Goal: Information Seeking & Learning: Check status

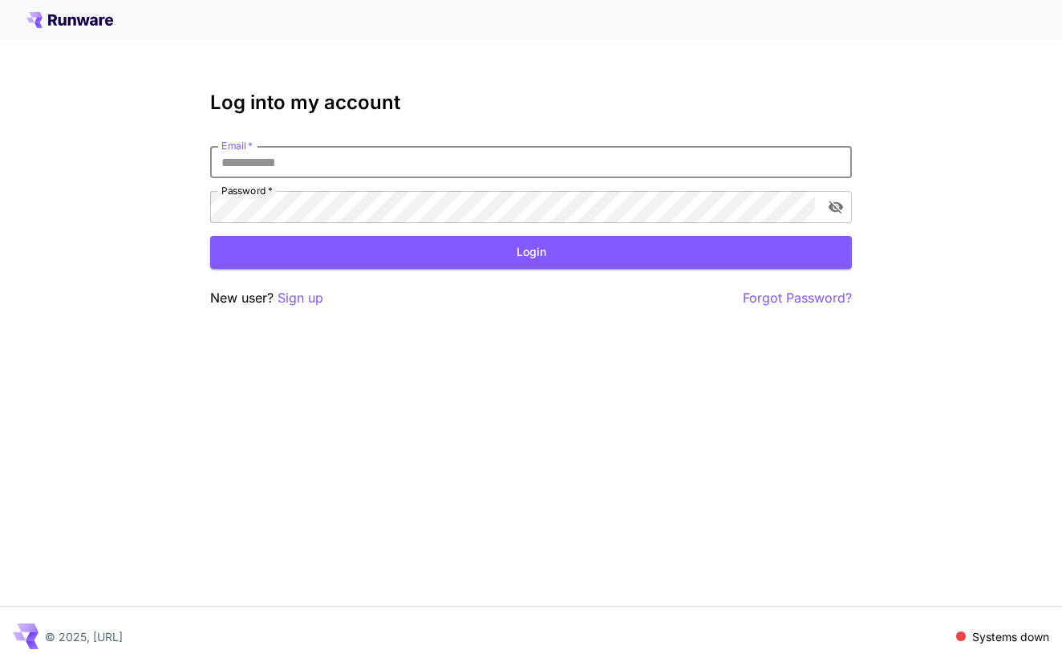
type input "**********"
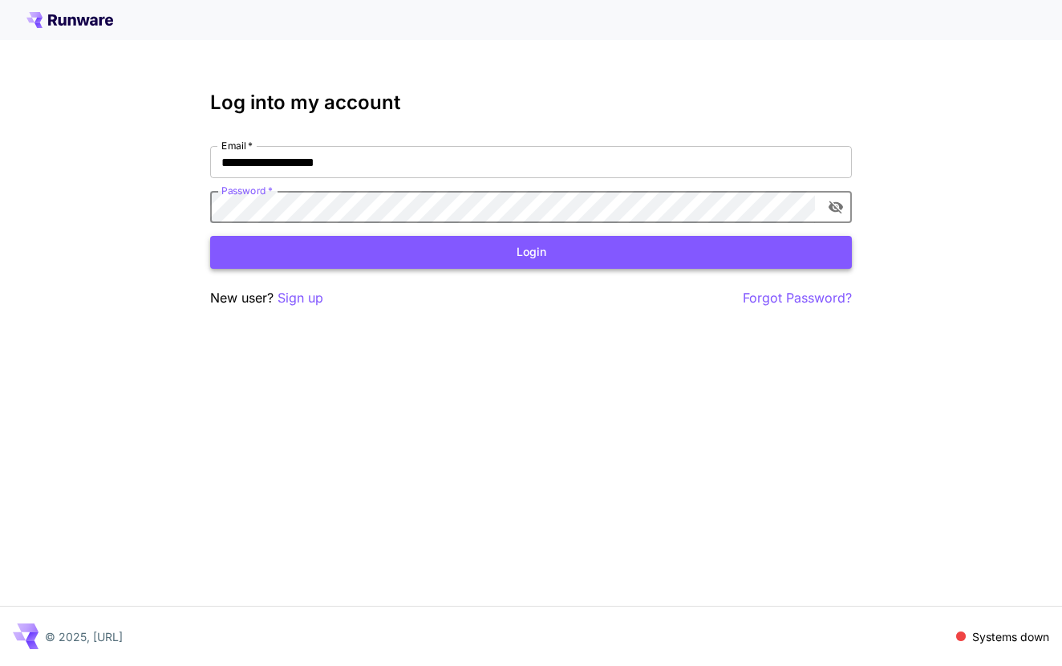
click at [379, 249] on button "Login" at bounding box center [530, 252] width 641 height 33
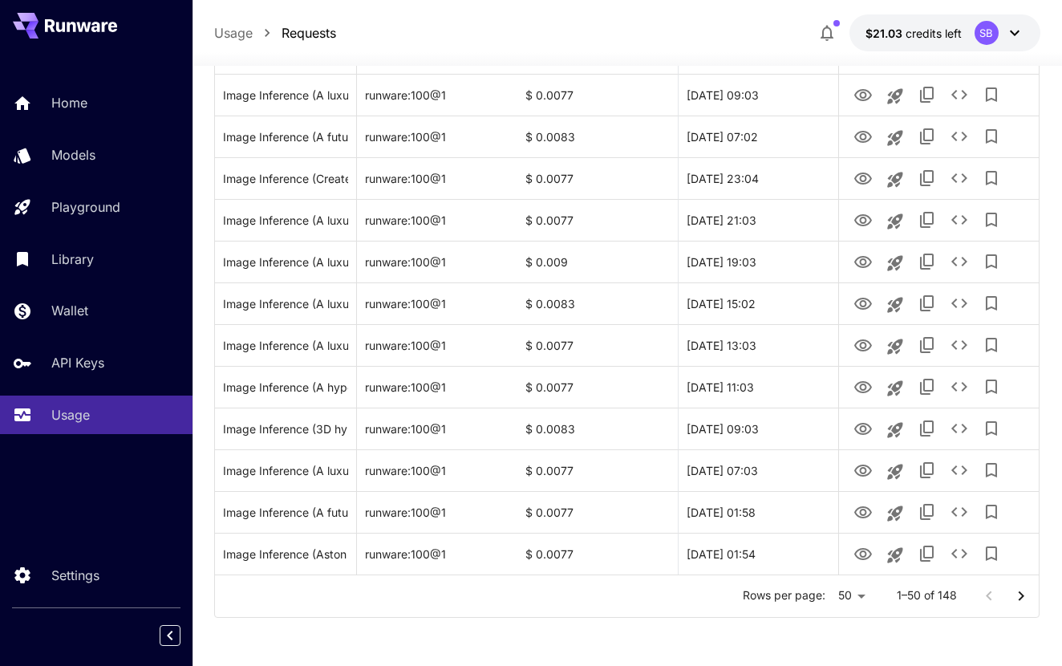
scroll to position [1876, 0]
click at [855, 631] on li "100" at bounding box center [850, 631] width 47 height 29
type input "***"
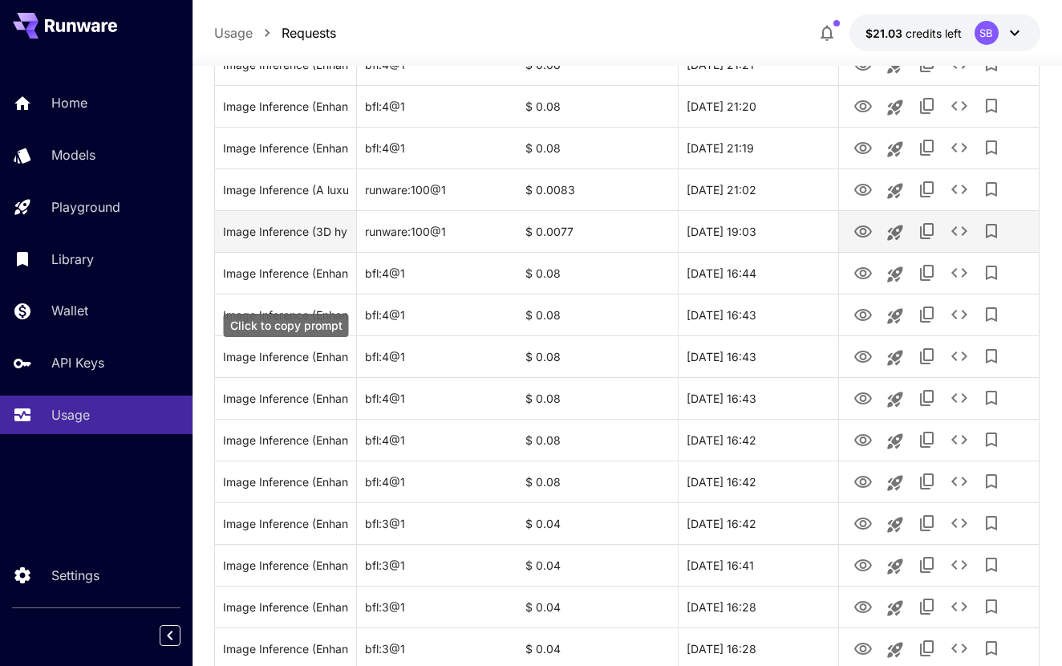
scroll to position [3155, 0]
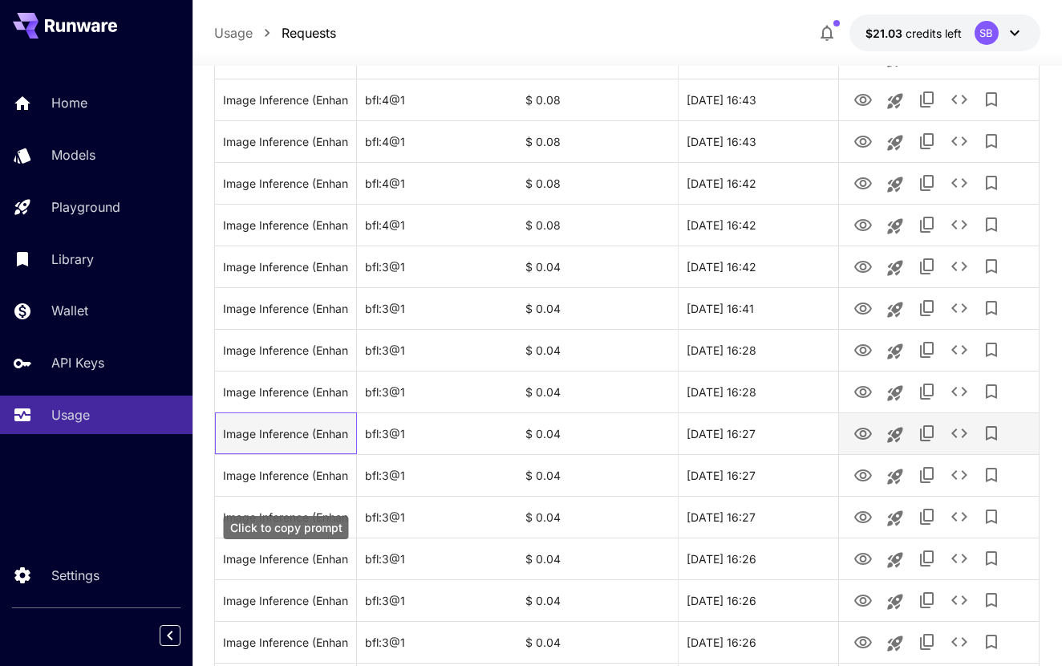
click at [334, 454] on div "Image Inference (Enhance a photo featuring a woman standing at the center, hold…" at bounding box center [285, 433] width 125 height 41
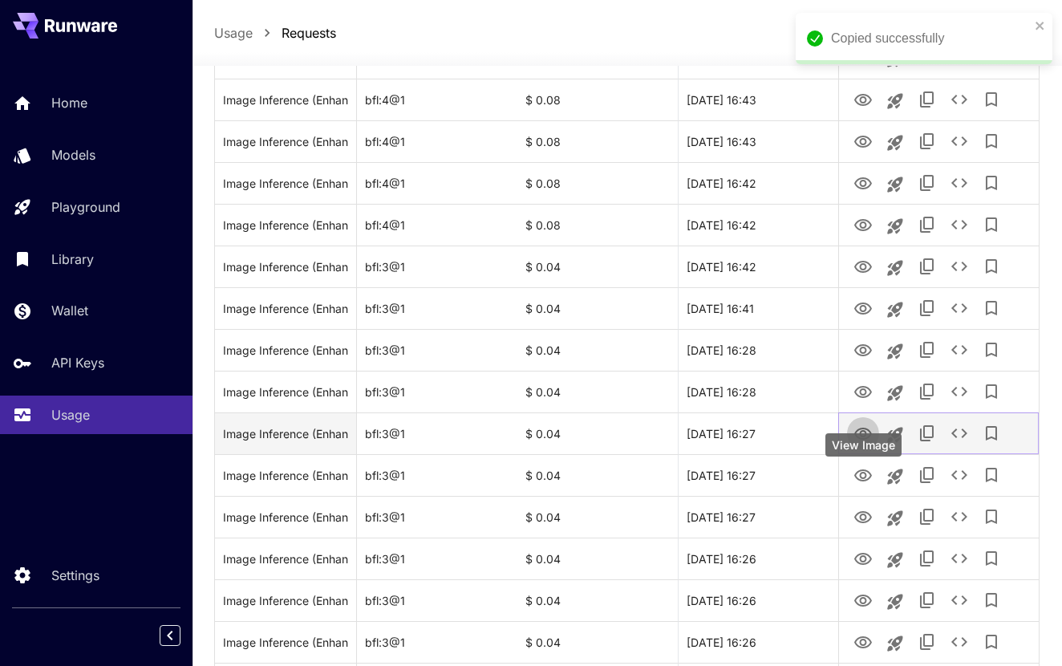
click at [859, 443] on icon "View Image" at bounding box center [862, 433] width 19 height 19
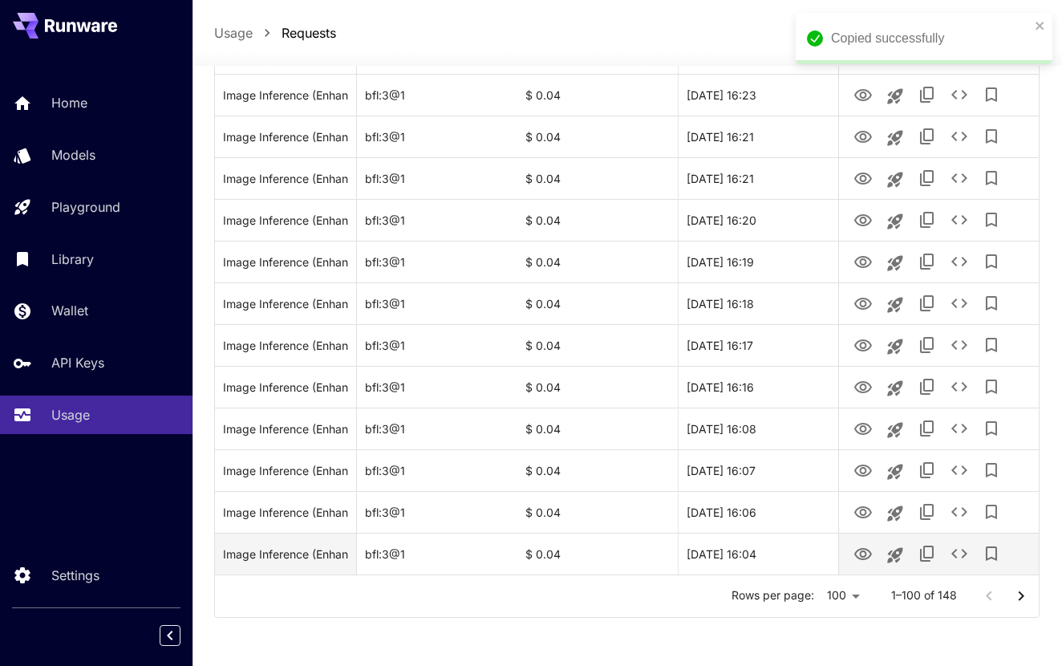
scroll to position [3961, 0]
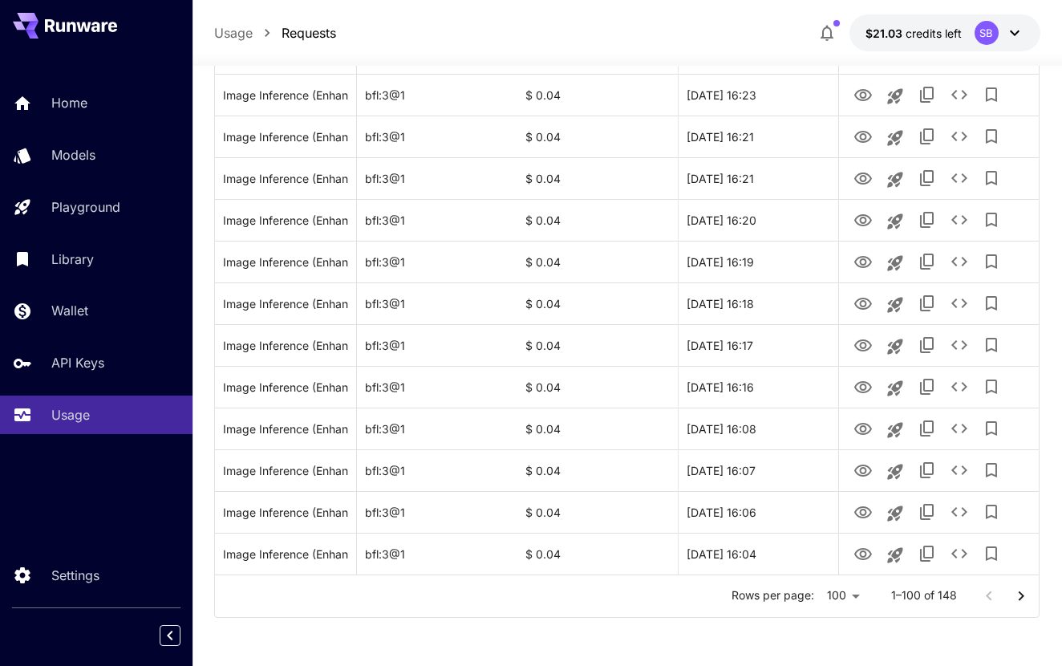
click at [918, 593] on p "1–100 of 148" at bounding box center [924, 595] width 66 height 16
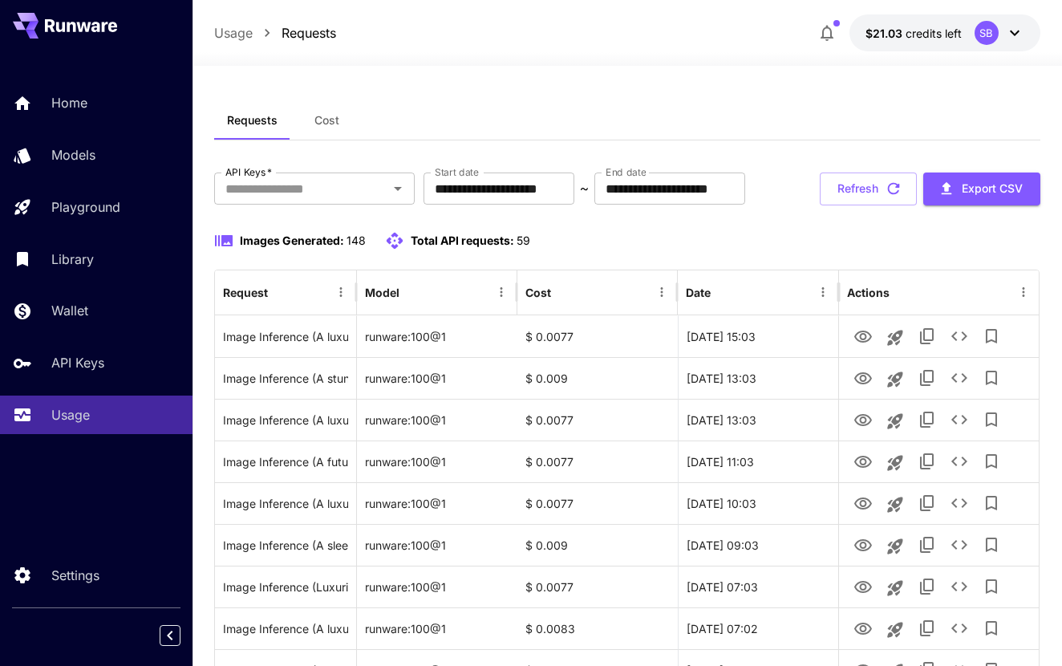
scroll to position [0, 0]
type input "**********"
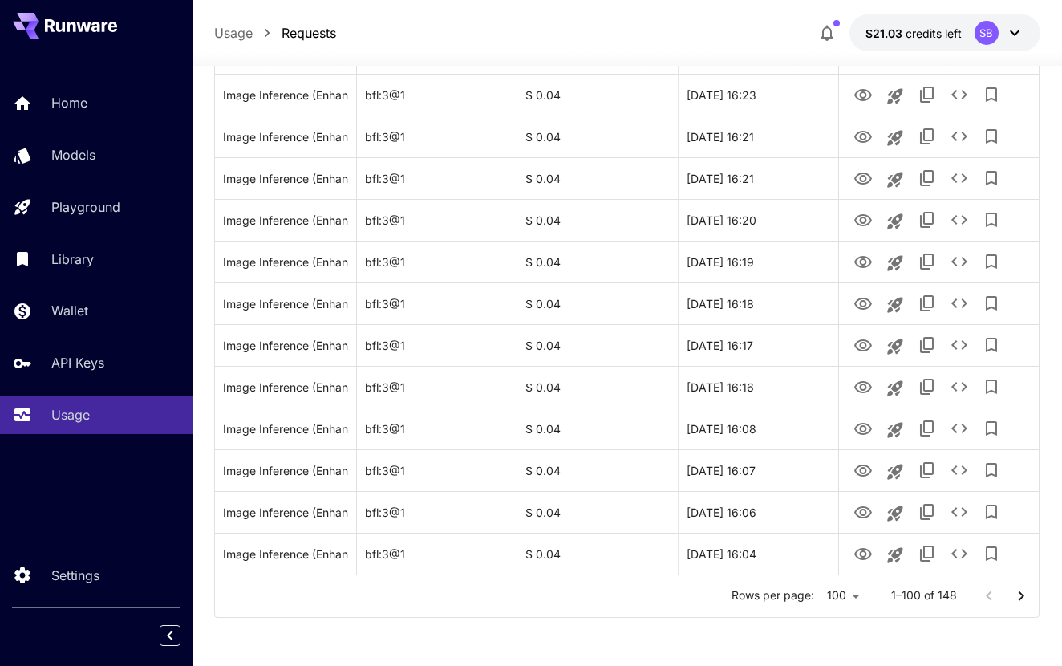
scroll to position [3961, 0]
click at [795, 598] on div at bounding box center [531, 333] width 1062 height 666
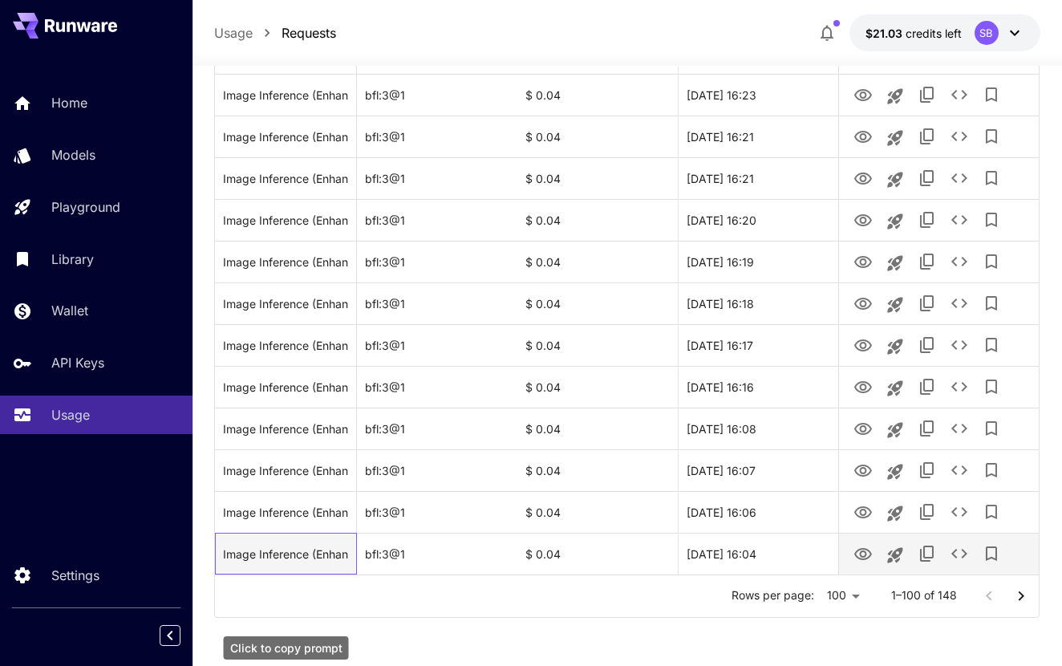
click at [305, 549] on div "Image Inference (Enhance a photo of a bouquet of red and white roses being held…" at bounding box center [285, 553] width 125 height 41
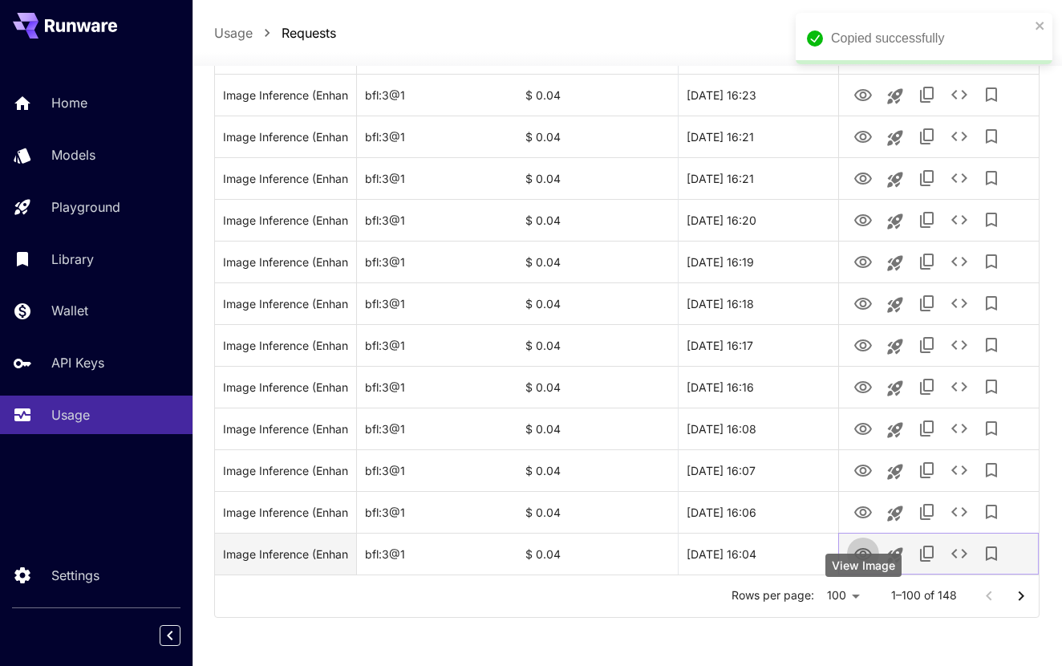
click at [860, 548] on icon "View Image" at bounding box center [862, 553] width 19 height 19
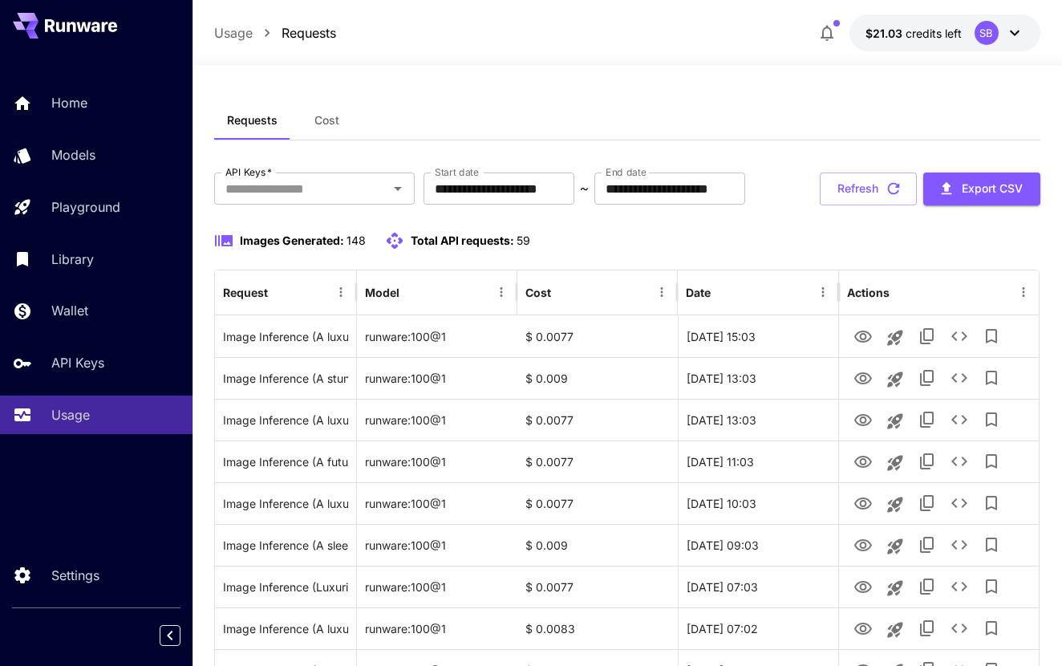
scroll to position [0, 0]
click at [318, 247] on span "Images Generated:" at bounding box center [292, 240] width 104 height 14
click at [234, 250] on div "Images Generated: 148" at bounding box center [290, 240] width 152 height 19
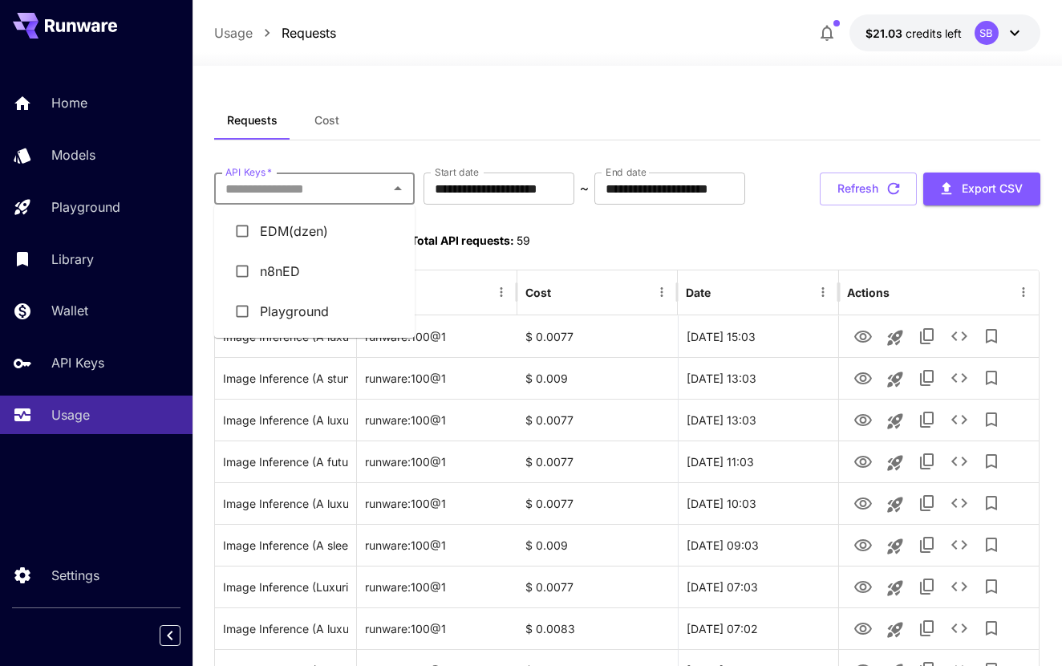
click at [359, 196] on input "API Keys   *" at bounding box center [301, 188] width 164 height 22
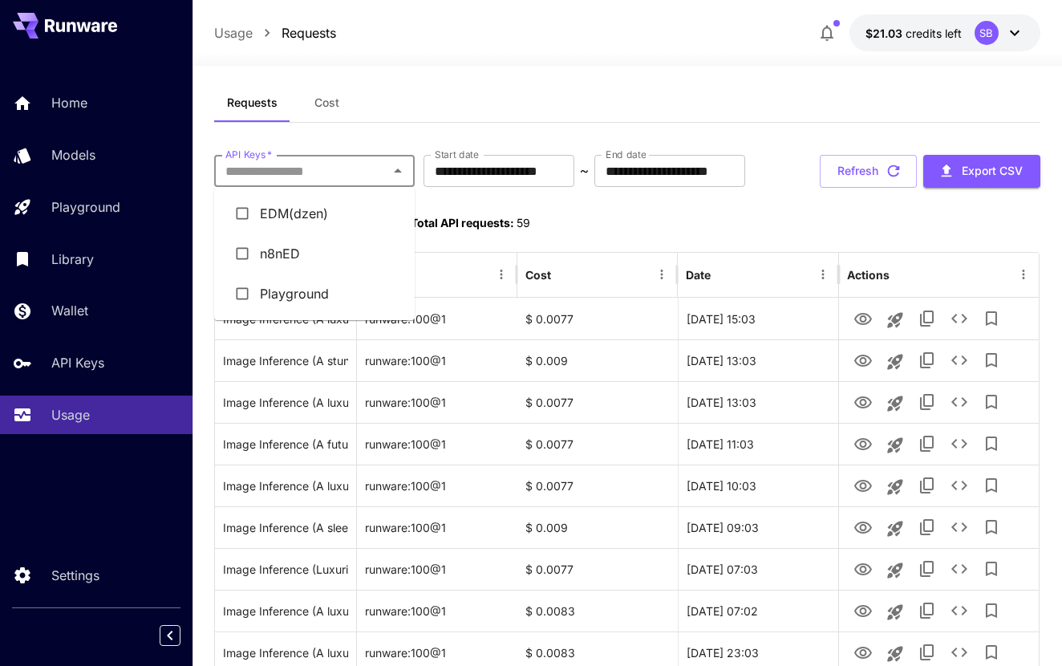
scroll to position [20, 0]
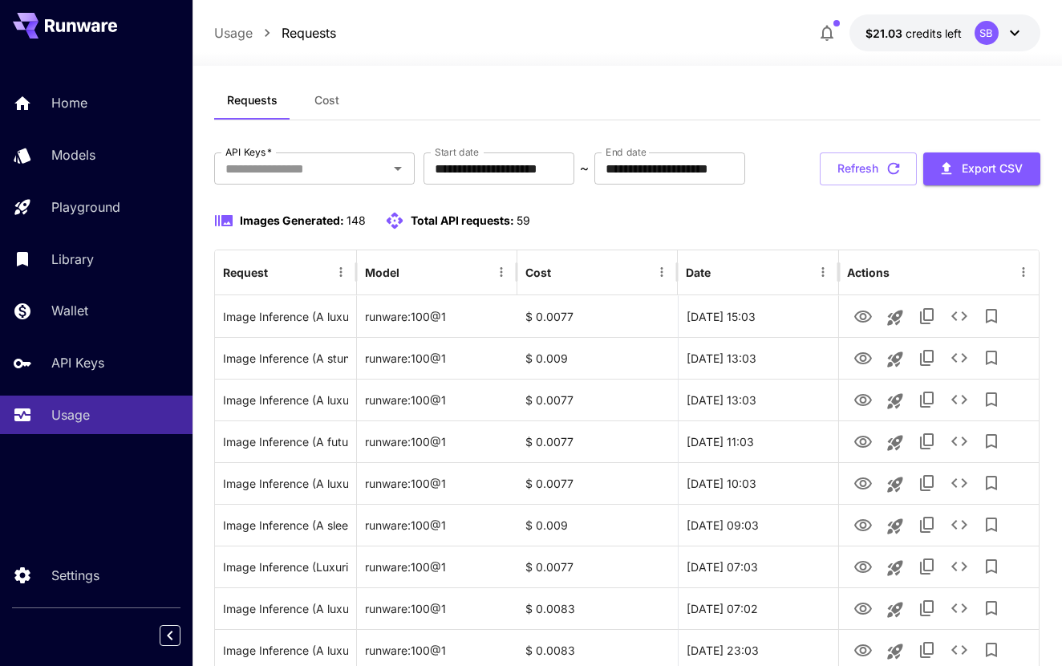
click at [330, 101] on span "Cost" at bounding box center [326, 100] width 25 height 14
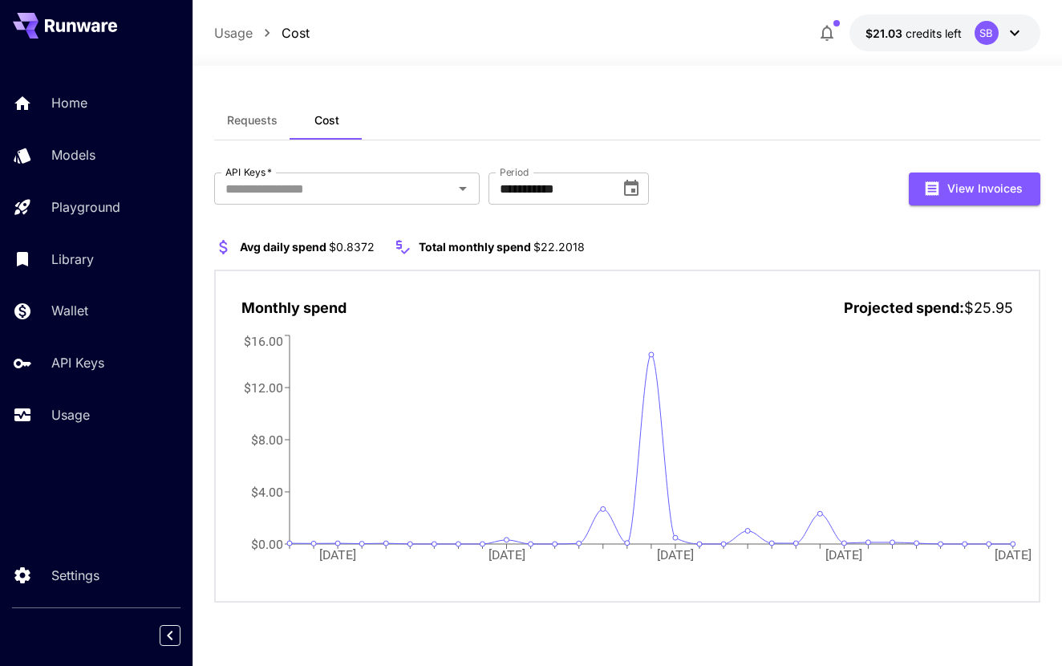
click at [249, 119] on span "Requests" at bounding box center [252, 120] width 51 height 14
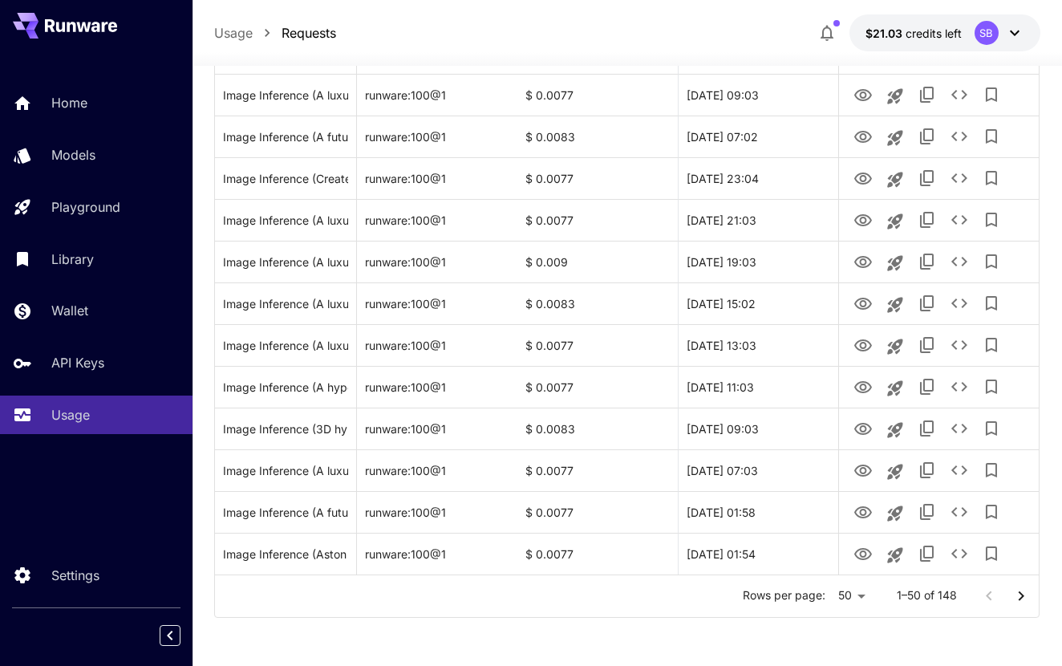
scroll to position [1876, 0]
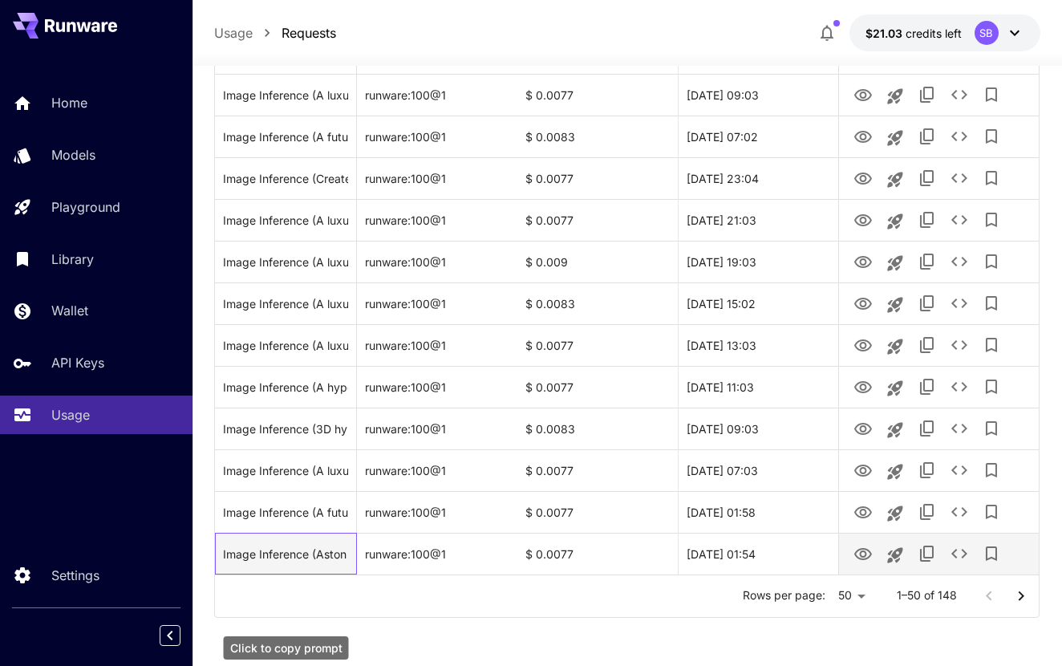
click at [336, 551] on div "Image Inference (Aston Martin Valkyrie 2025)" at bounding box center [285, 553] width 125 height 41
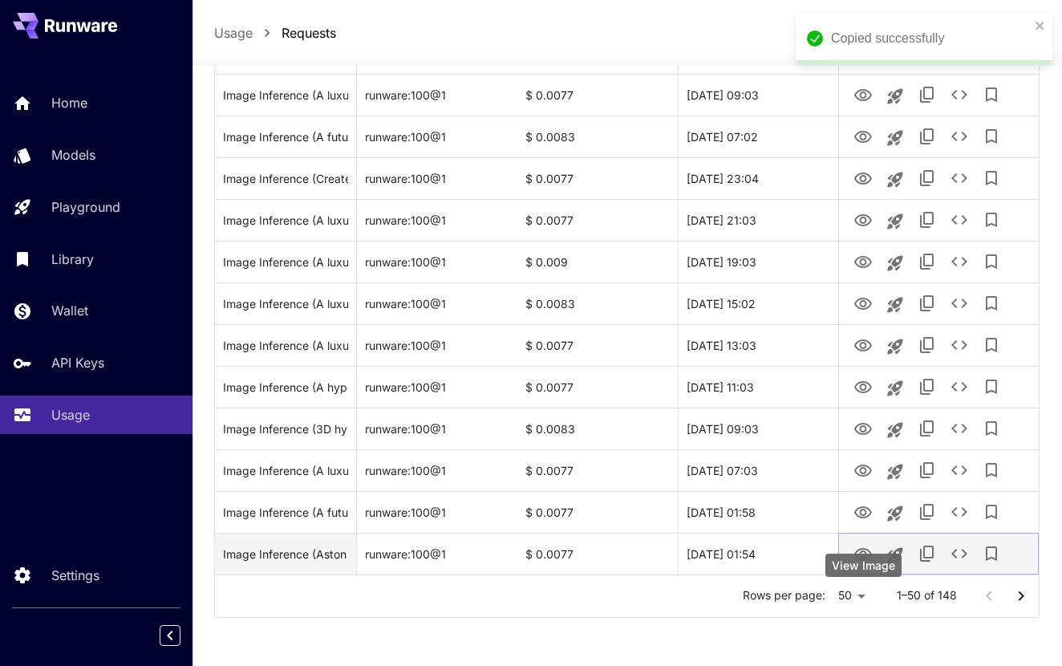
click at [861, 553] on icon "View Image" at bounding box center [862, 553] width 19 height 19
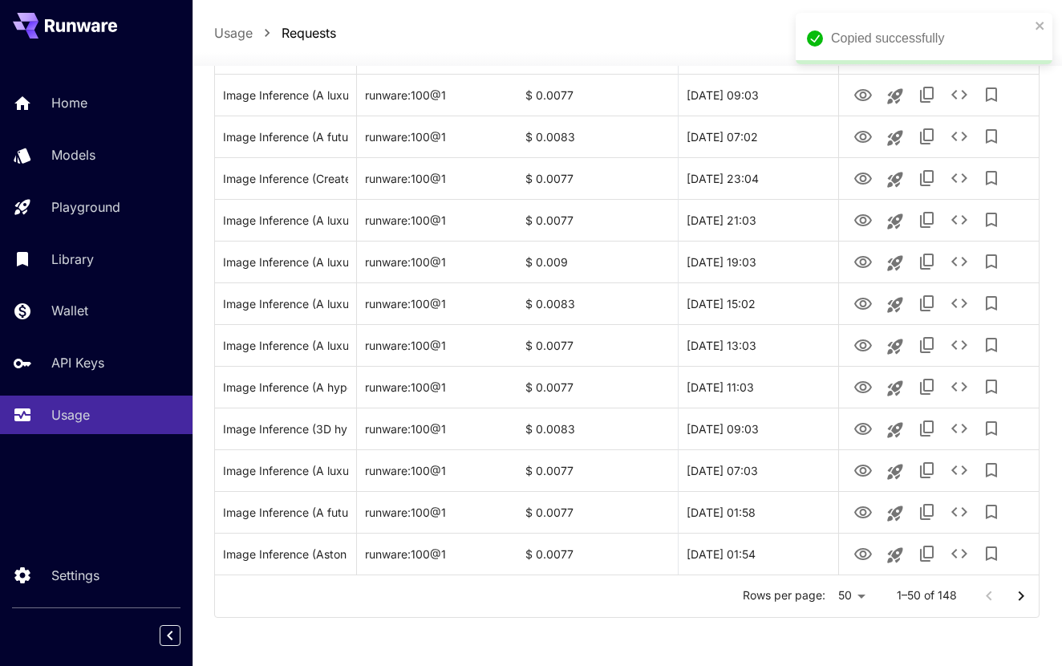
click at [558, 626] on div at bounding box center [531, 333] width 1062 height 666
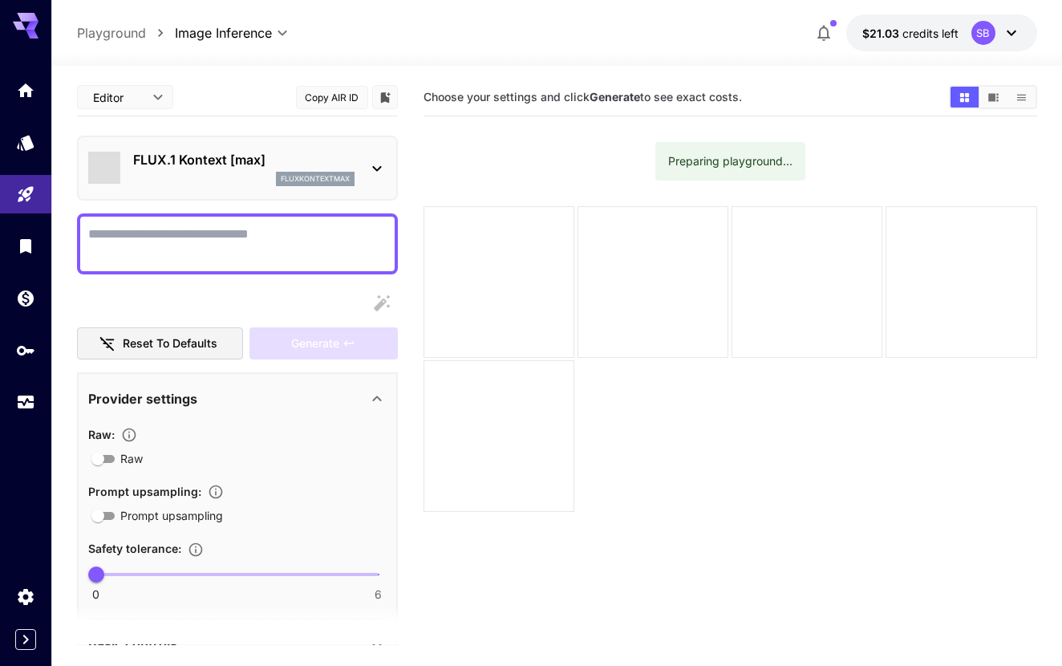
click at [259, 229] on textarea "Raw" at bounding box center [237, 244] width 298 height 38
type textarea "**********"
